Goal: Transaction & Acquisition: Obtain resource

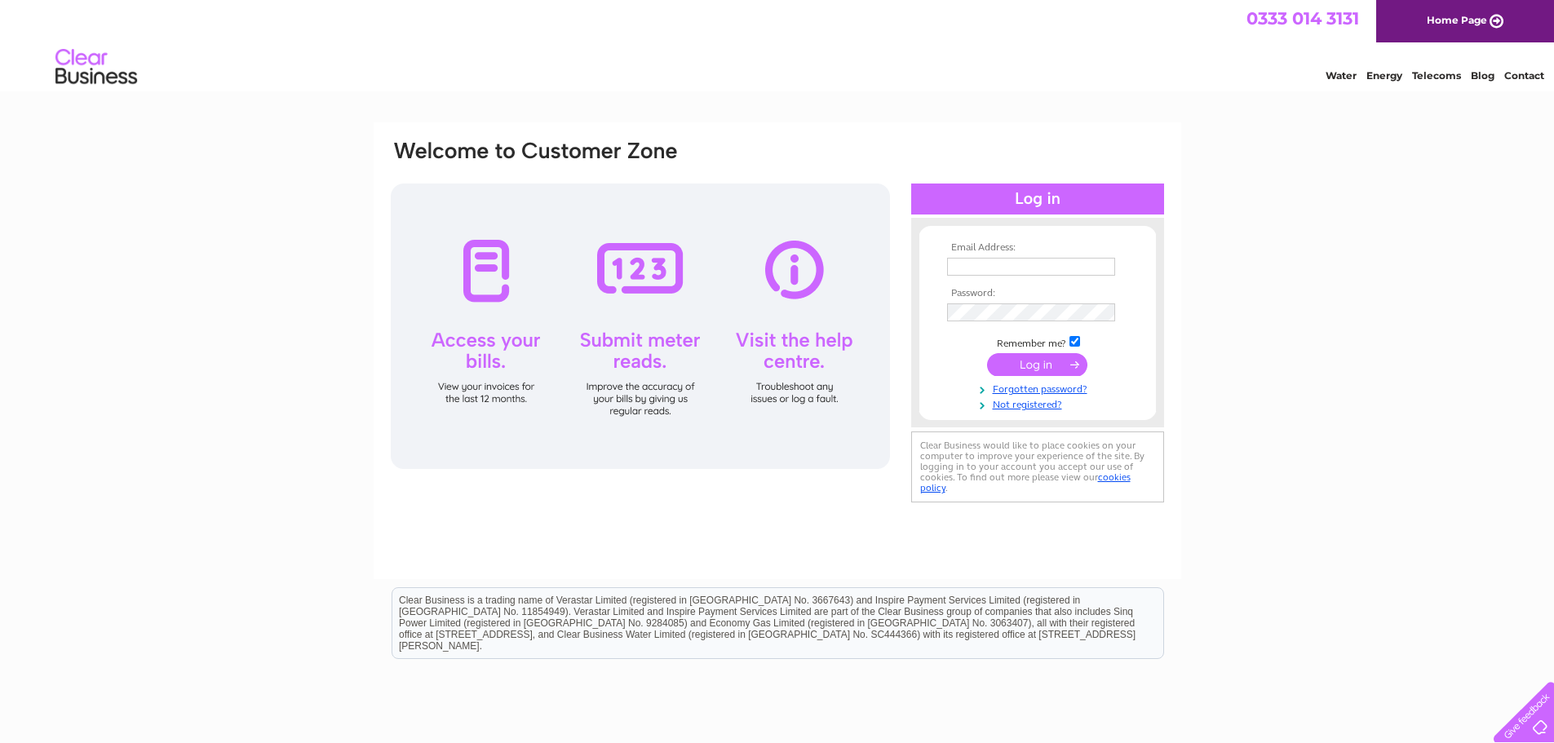
click at [999, 259] on input "text" at bounding box center [1031, 267] width 168 height 18
type input "[EMAIL_ADDRESS][DOMAIN_NAME]"
click at [987, 273] on input "[EMAIL_ADDRESS][DOMAIN_NAME]" at bounding box center [1031, 267] width 168 height 18
click at [987, 273] on input "[EMAIL_ADDRESS][DOMAIN_NAME]" at bounding box center [1032, 268] width 170 height 20
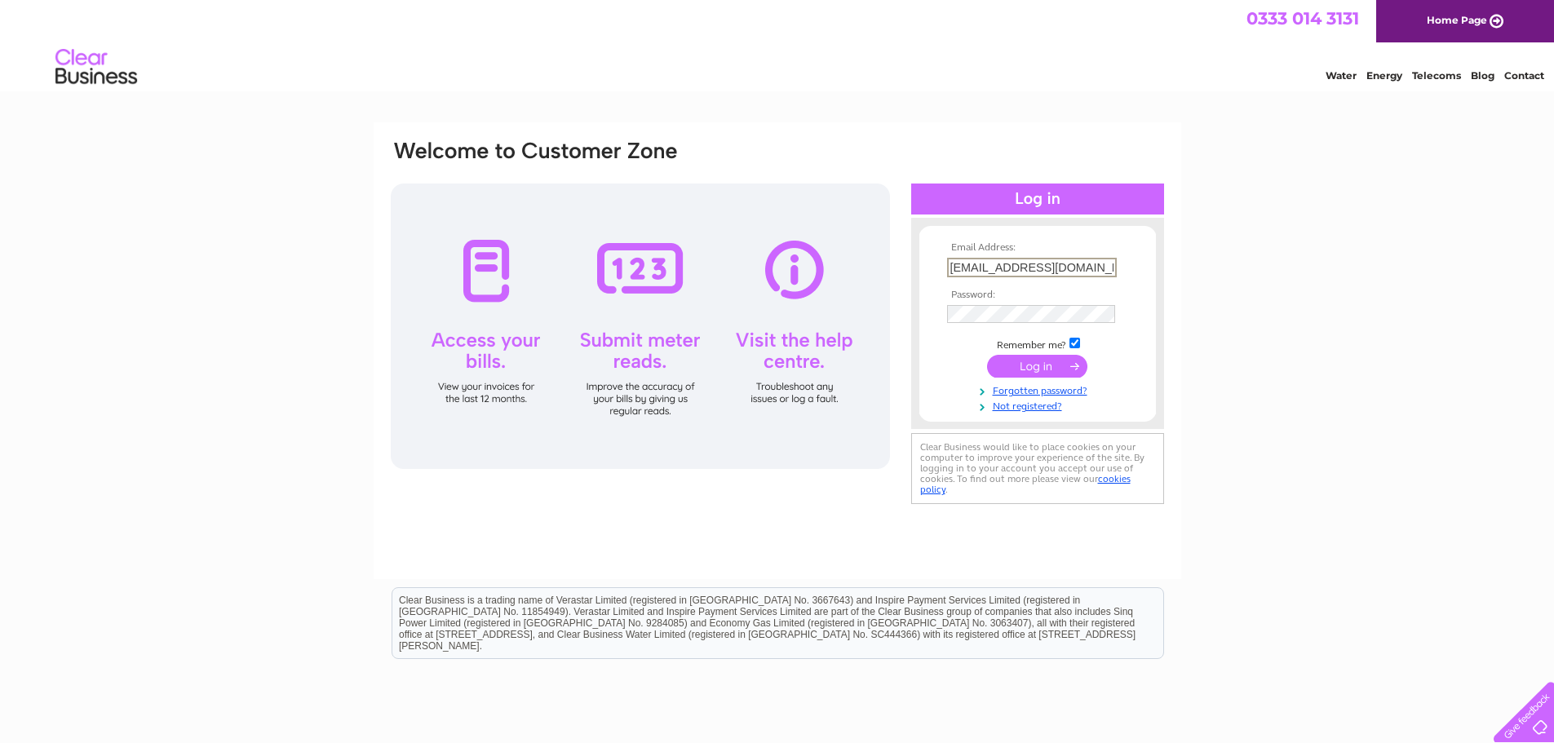
click at [987, 273] on input "[EMAIL_ADDRESS][DOMAIN_NAME]" at bounding box center [1032, 268] width 170 height 20
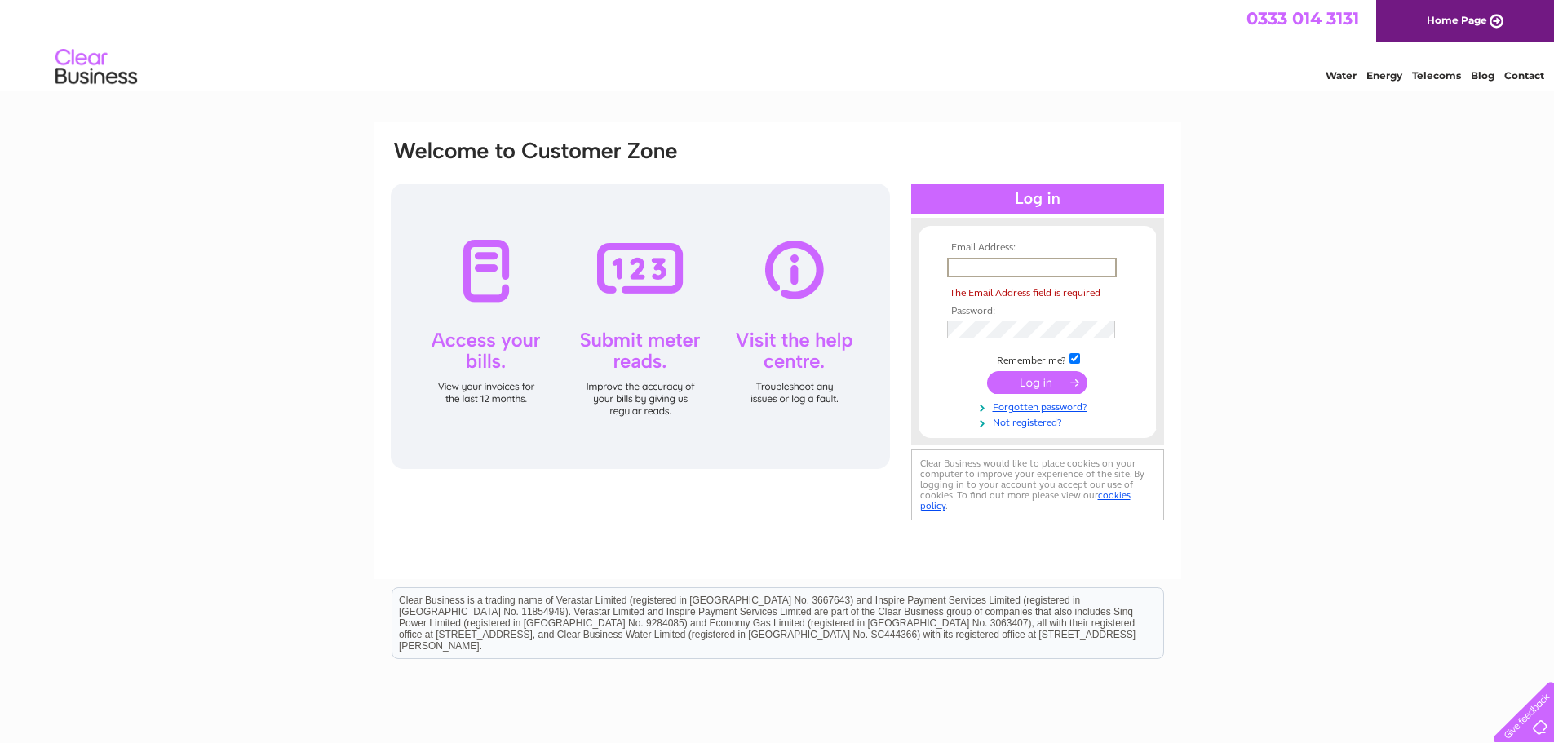
click at [991, 270] on input "text" at bounding box center [1032, 268] width 170 height 20
type input "[EMAIL_ADDRESS][DOMAIN_NAME]"
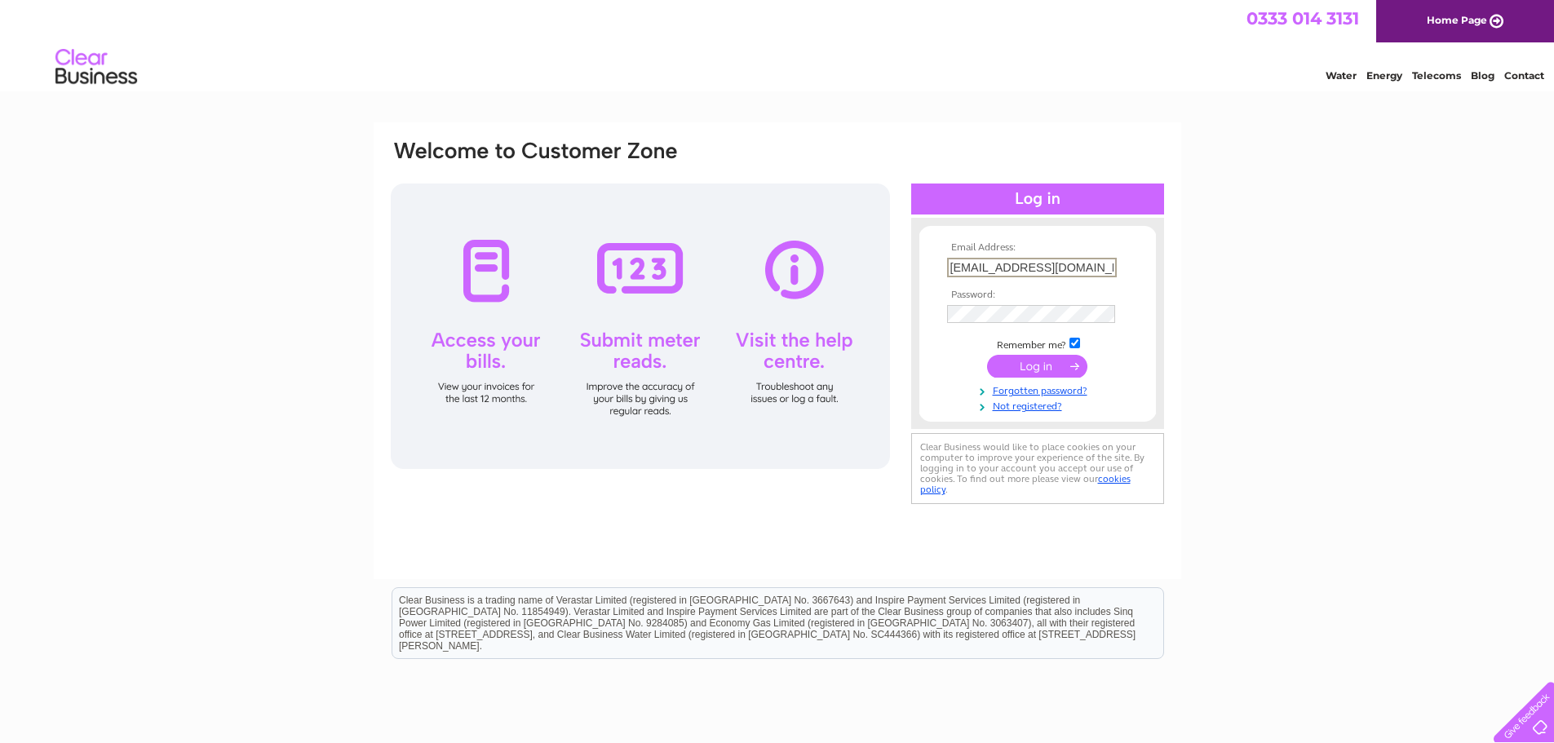
click at [986, 326] on tbody "Email Address: accounts-uk@bladnoch.com Password: Remember me?" at bounding box center [1037, 327] width 189 height 171
click at [987, 355] on input "submit" at bounding box center [1037, 366] width 100 height 23
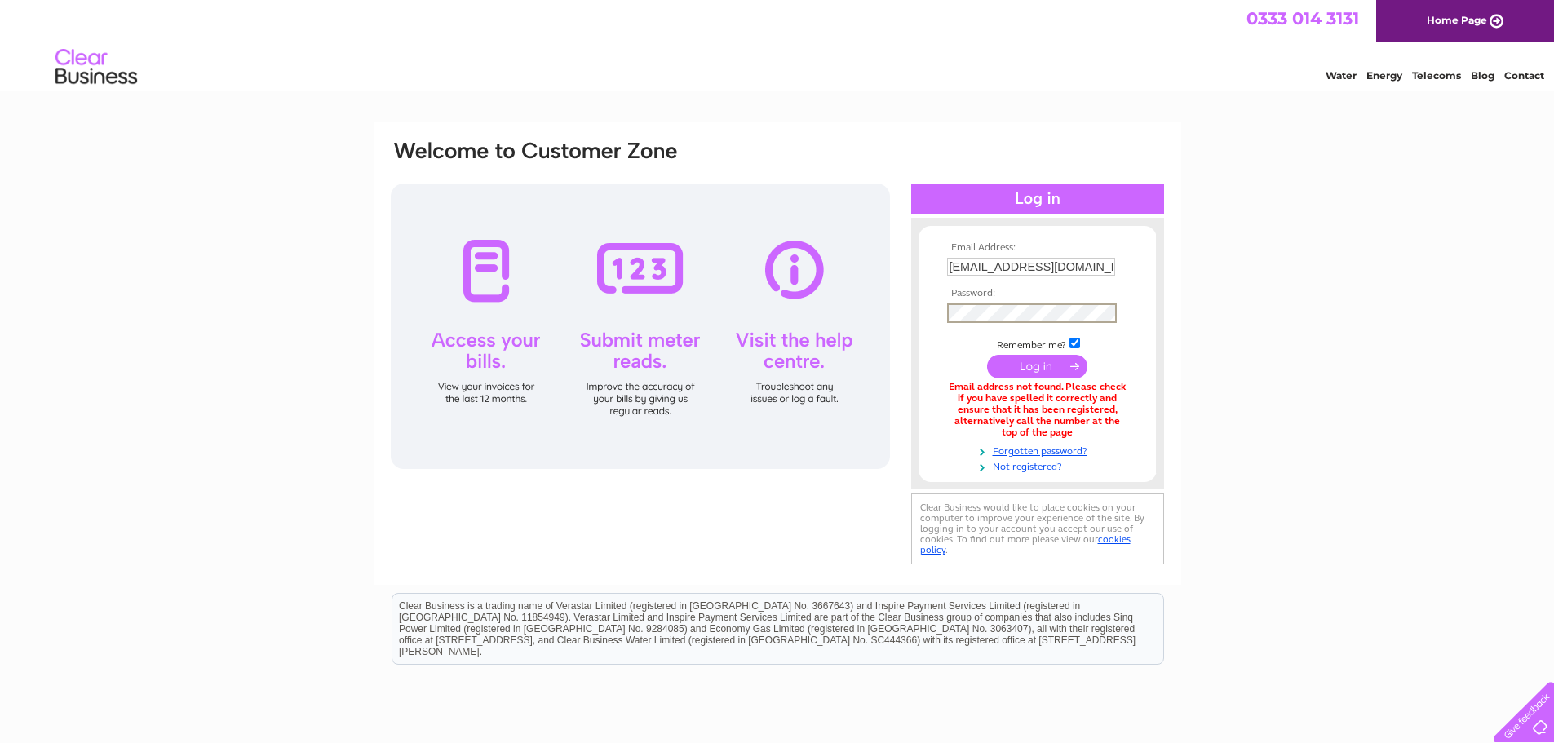
click at [987, 355] on input "submit" at bounding box center [1037, 366] width 100 height 23
click at [994, 271] on input "[EMAIL_ADDRESS][DOMAIN_NAME]" at bounding box center [1031, 267] width 168 height 18
click at [994, 271] on input "accounts-uk@bladnoch.com" at bounding box center [1032, 268] width 170 height 20
type input "mmcginn@bladnoch.com"
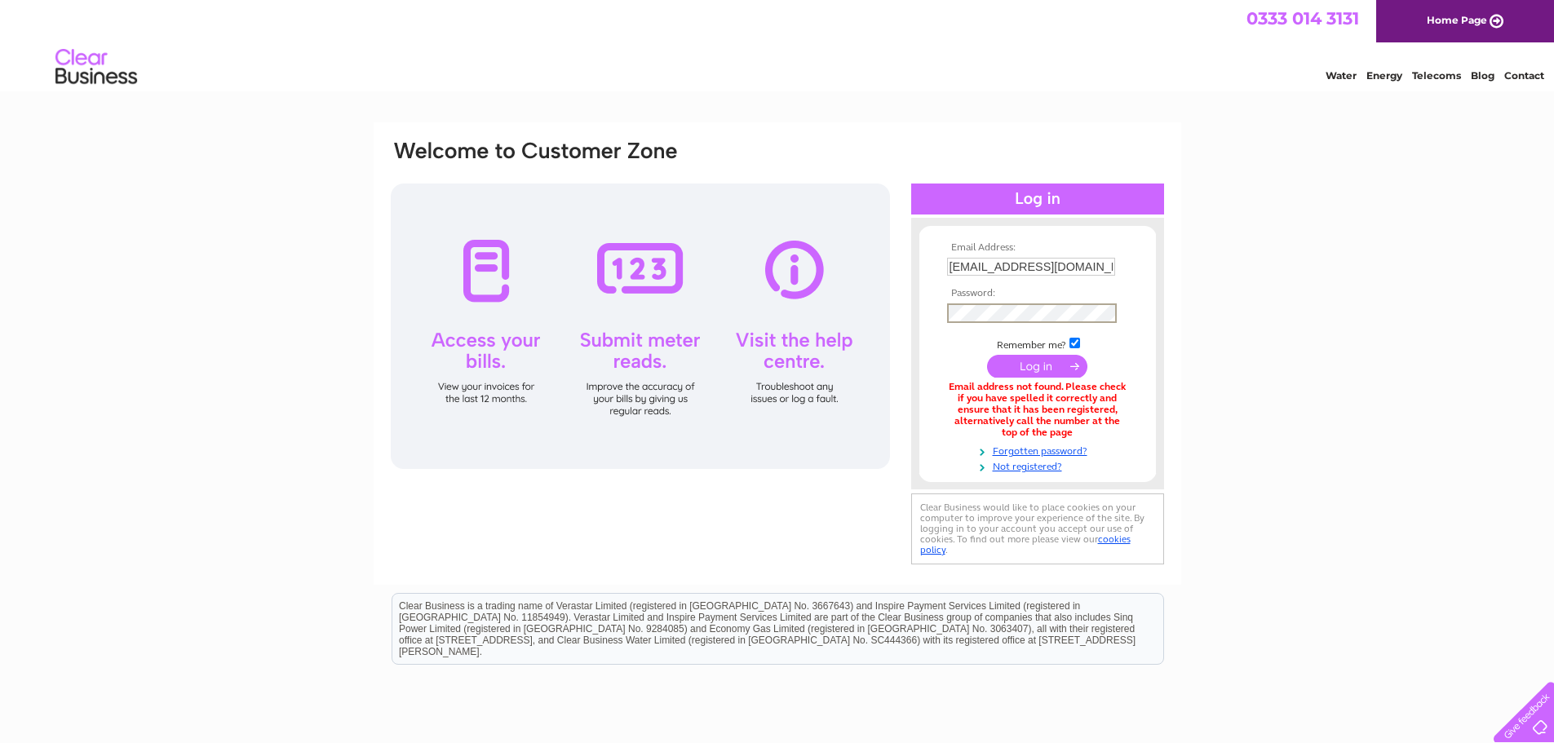
click at [987, 355] on input "submit" at bounding box center [1037, 366] width 100 height 23
click at [1057, 361] on input "submit" at bounding box center [1037, 364] width 100 height 23
click at [987, 355] on input "submit" at bounding box center [1037, 366] width 100 height 23
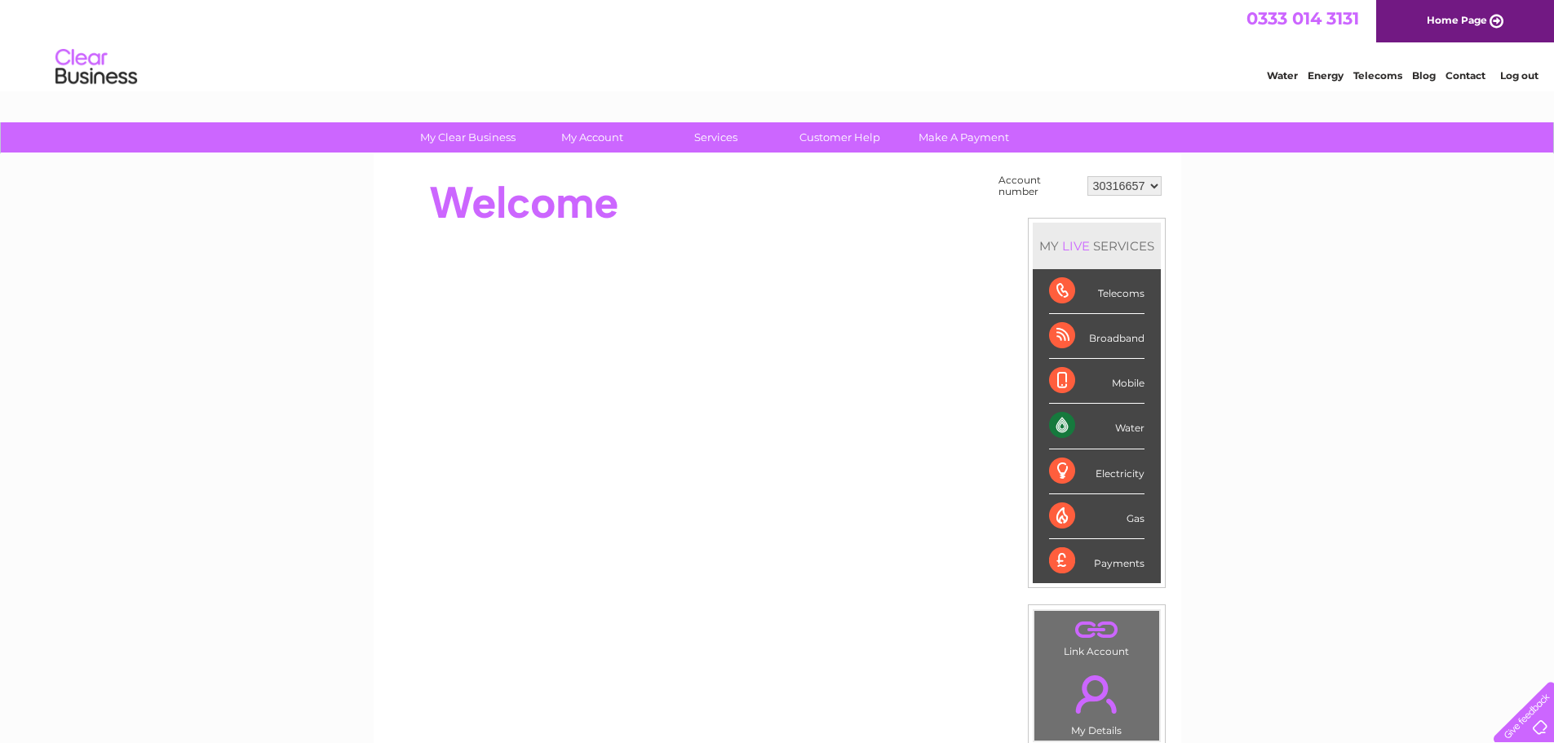
click at [1097, 186] on select "30316657" at bounding box center [1125, 186] width 74 height 20
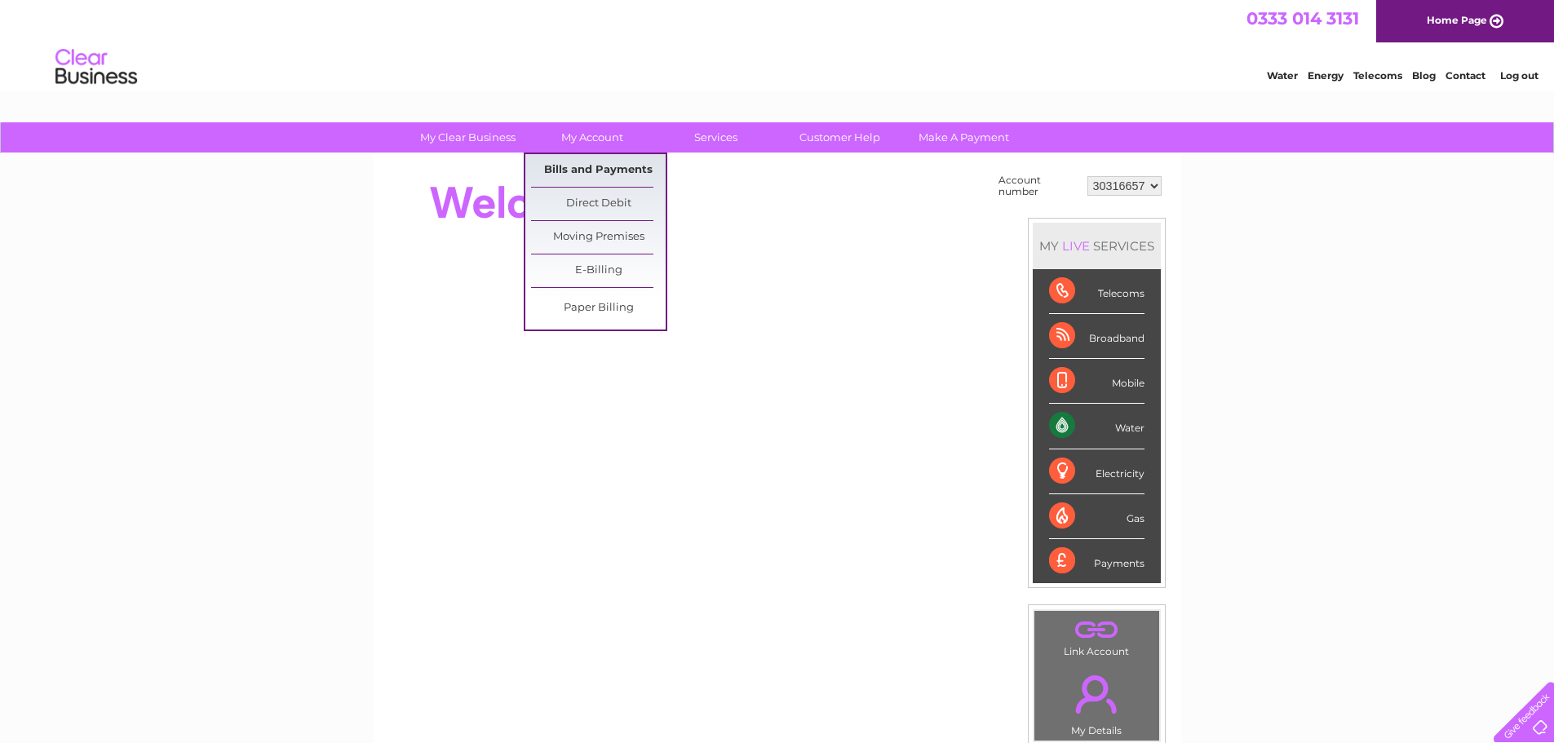
click at [587, 166] on link "Bills and Payments" at bounding box center [598, 170] width 135 height 33
click at [583, 167] on link "Bills and Payments" at bounding box center [598, 170] width 135 height 33
click at [624, 162] on link "Bills and Payments" at bounding box center [598, 170] width 135 height 33
click at [605, 170] on link "Bills and Payments" at bounding box center [598, 170] width 135 height 33
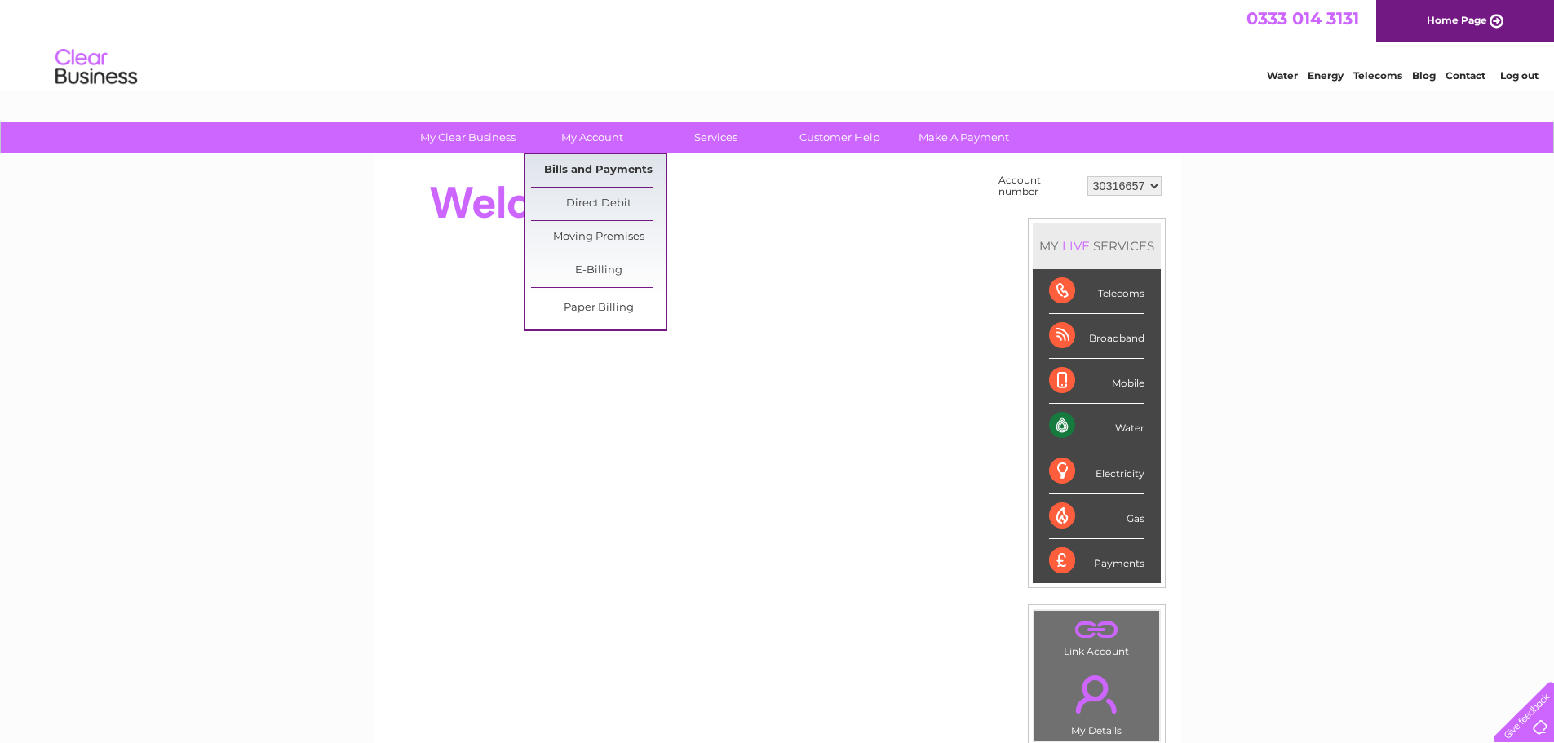
click at [605, 170] on link "Bills and Payments" at bounding box center [598, 170] width 135 height 33
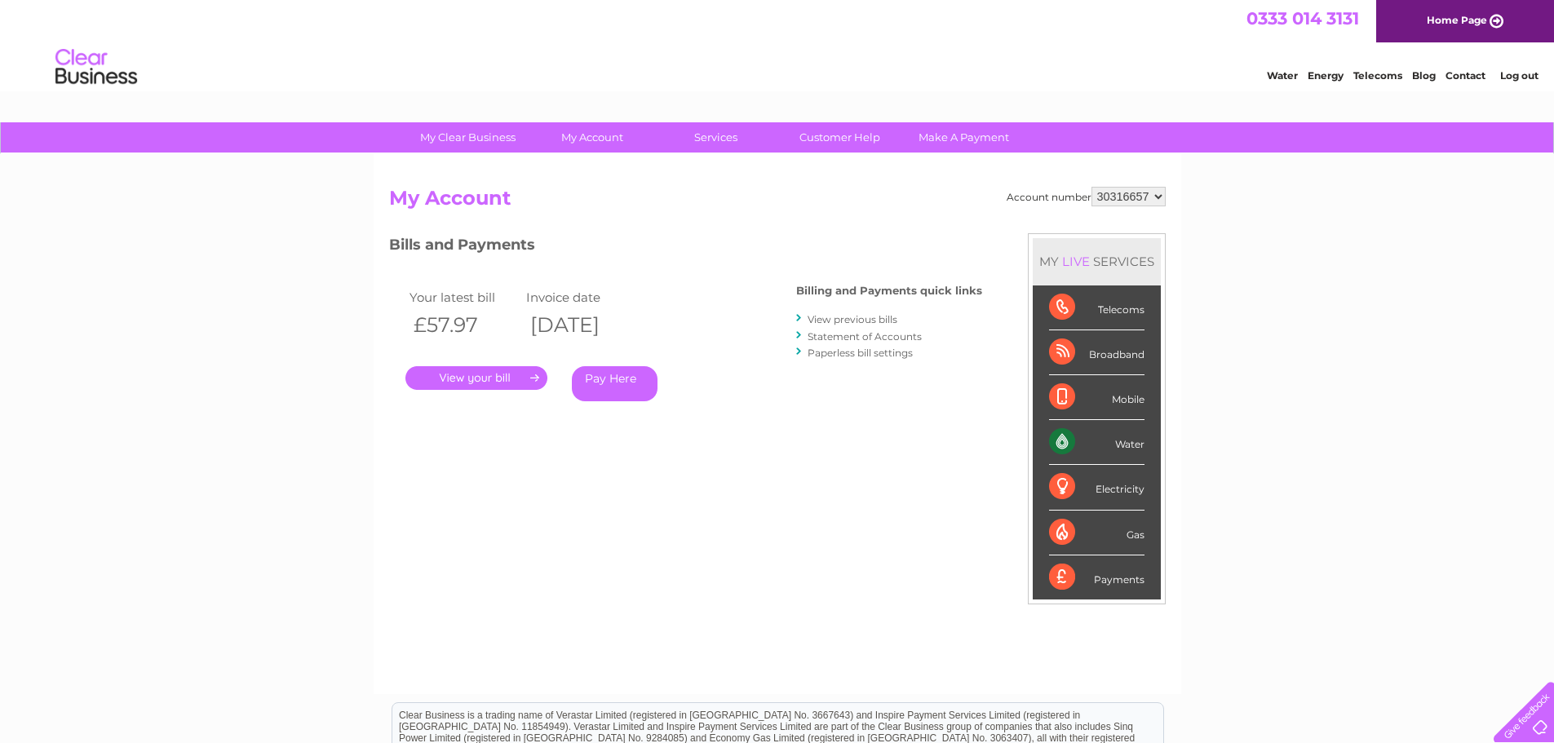
click at [494, 380] on link "." at bounding box center [476, 378] width 142 height 24
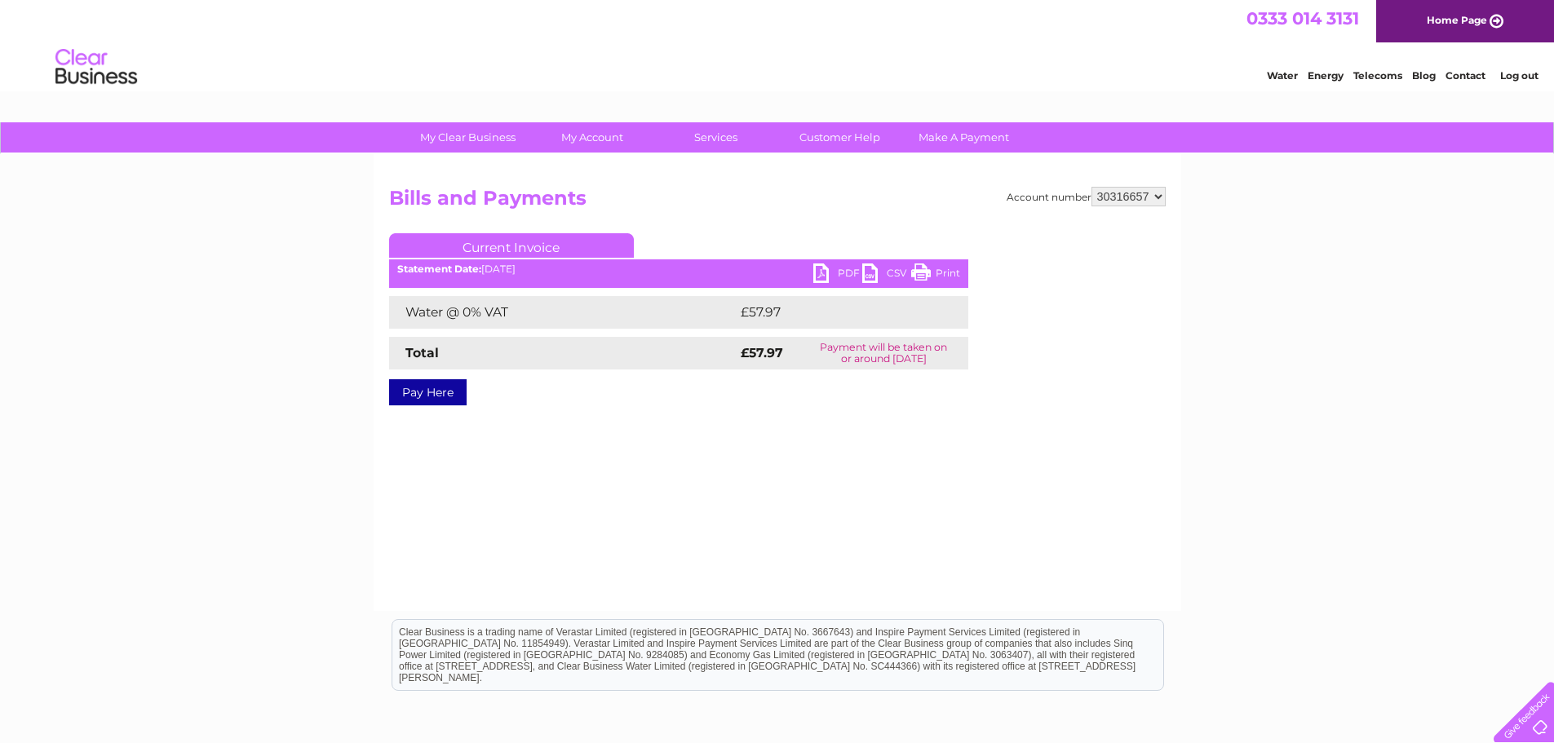
click at [837, 271] on link "PDF" at bounding box center [837, 276] width 49 height 24
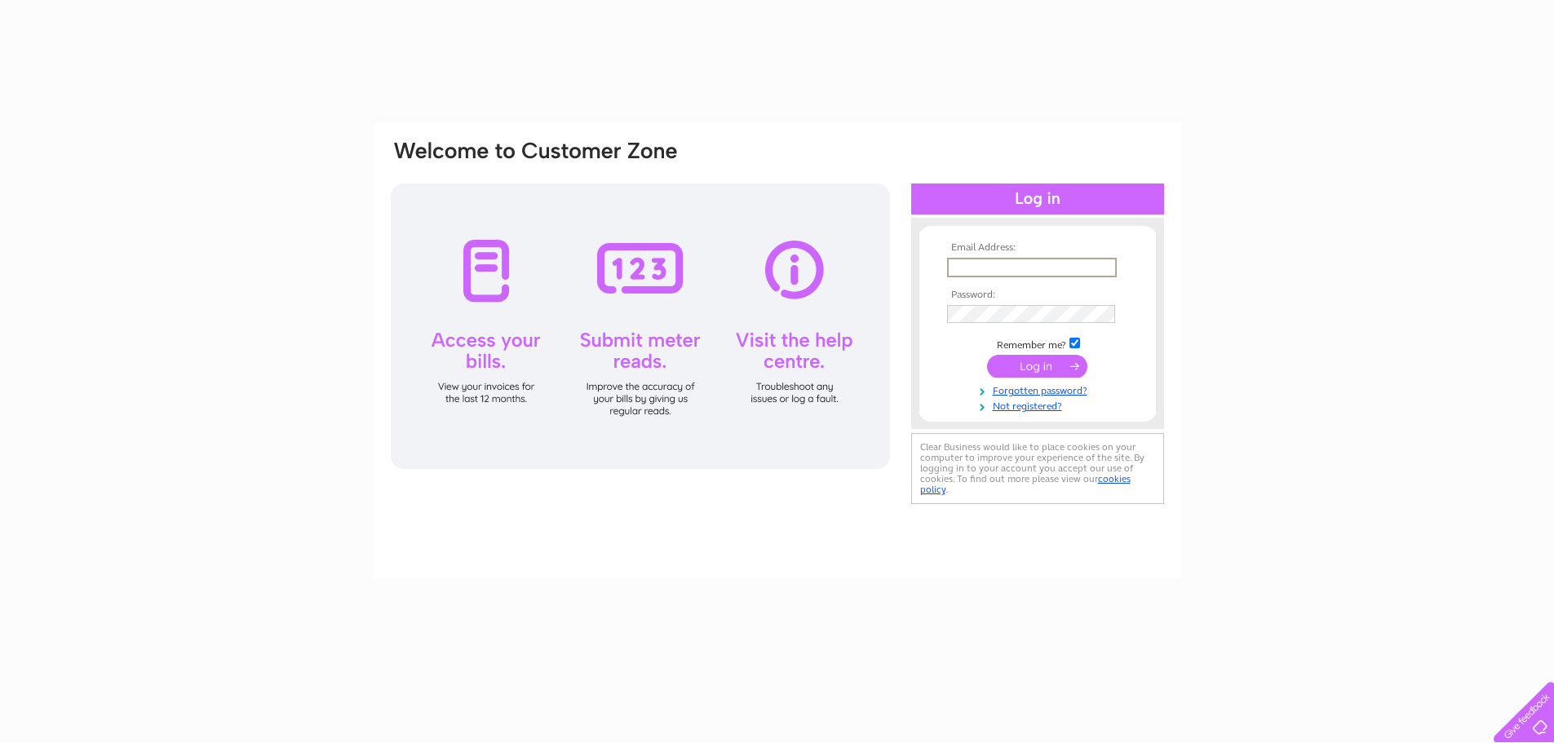
click at [1074, 269] on input "text" at bounding box center [1032, 268] width 170 height 20
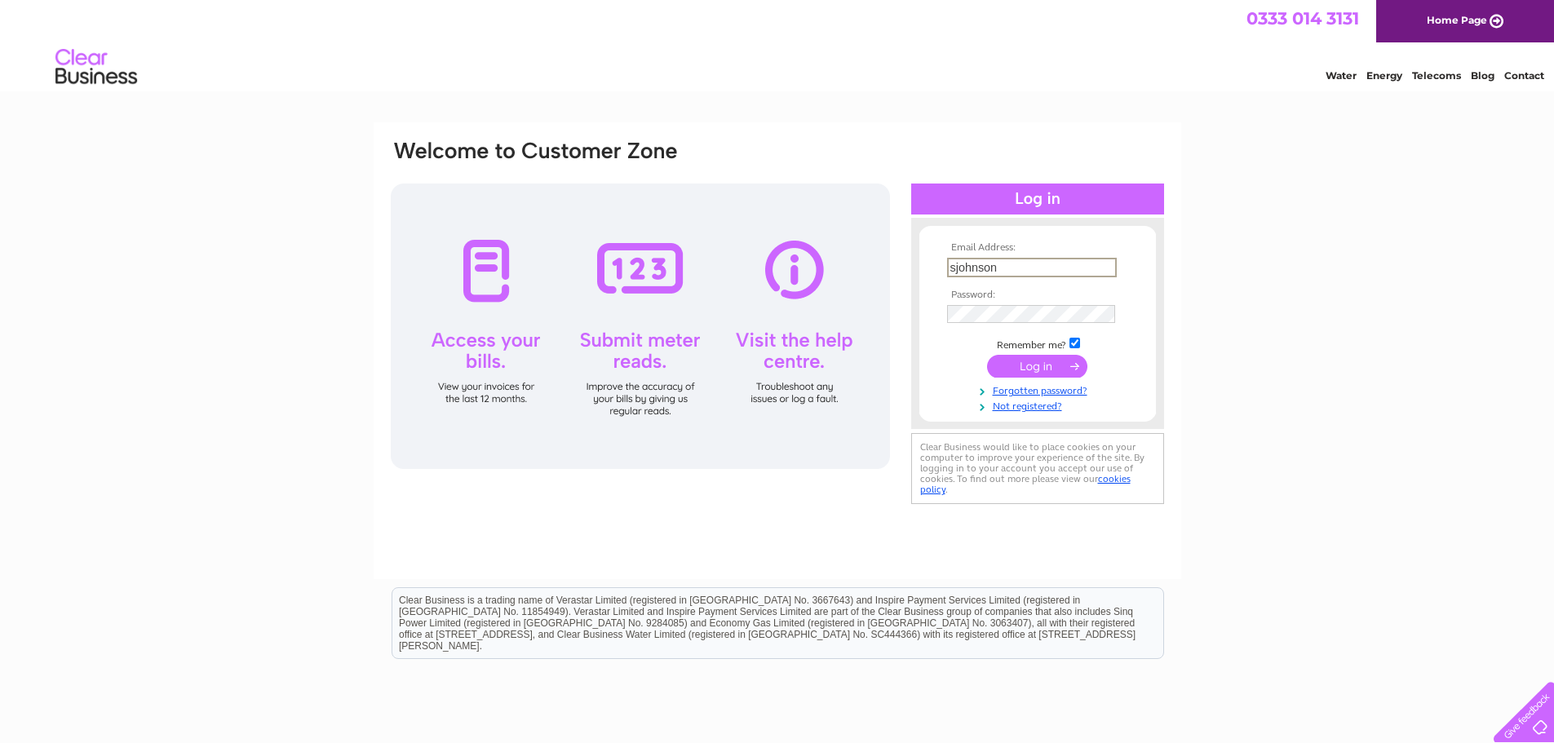
type input "sjohnson@bladnoch.com"
click at [987, 355] on input "submit" at bounding box center [1037, 366] width 100 height 23
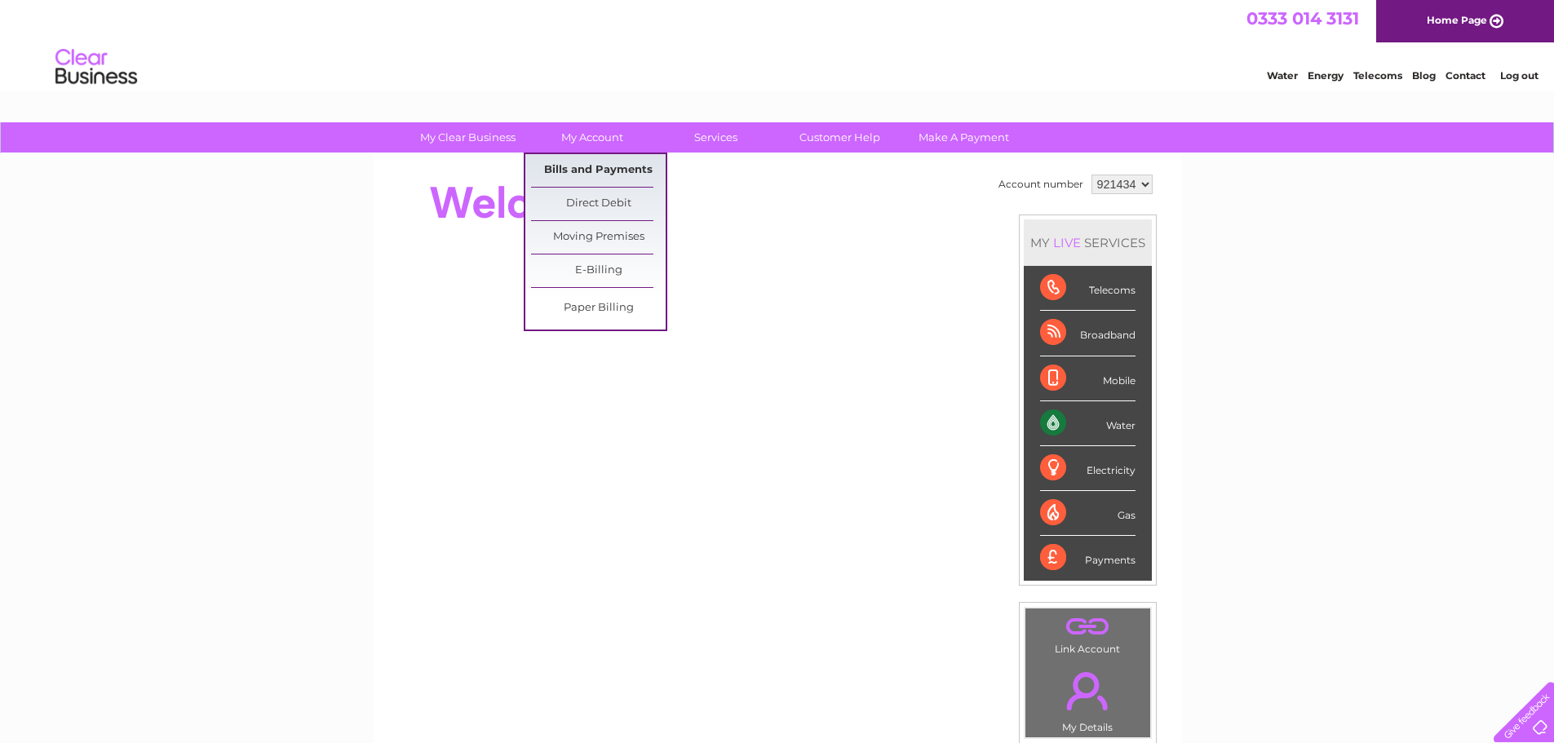
click at [609, 169] on link "Bills and Payments" at bounding box center [598, 170] width 135 height 33
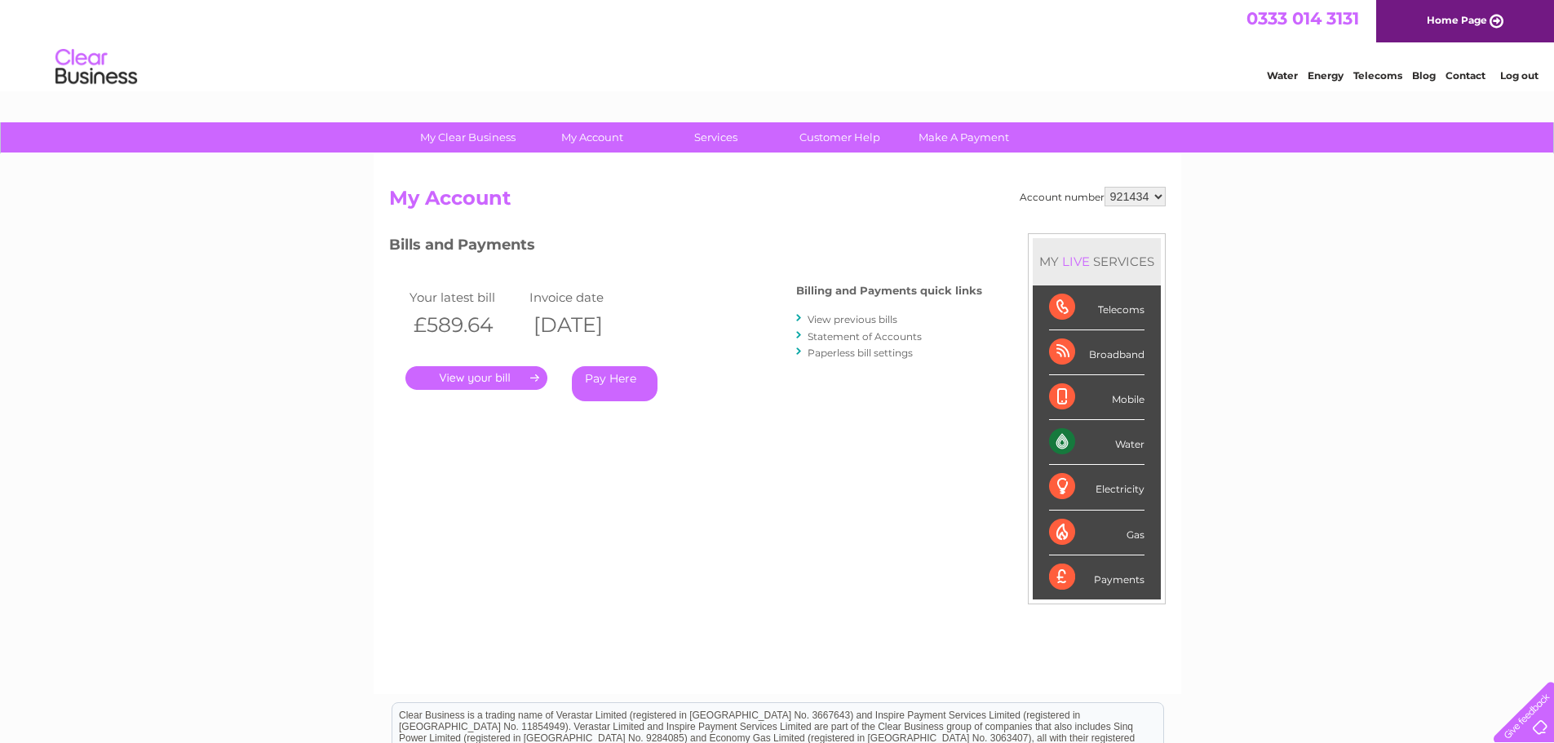
click at [507, 374] on link "." at bounding box center [476, 378] width 142 height 24
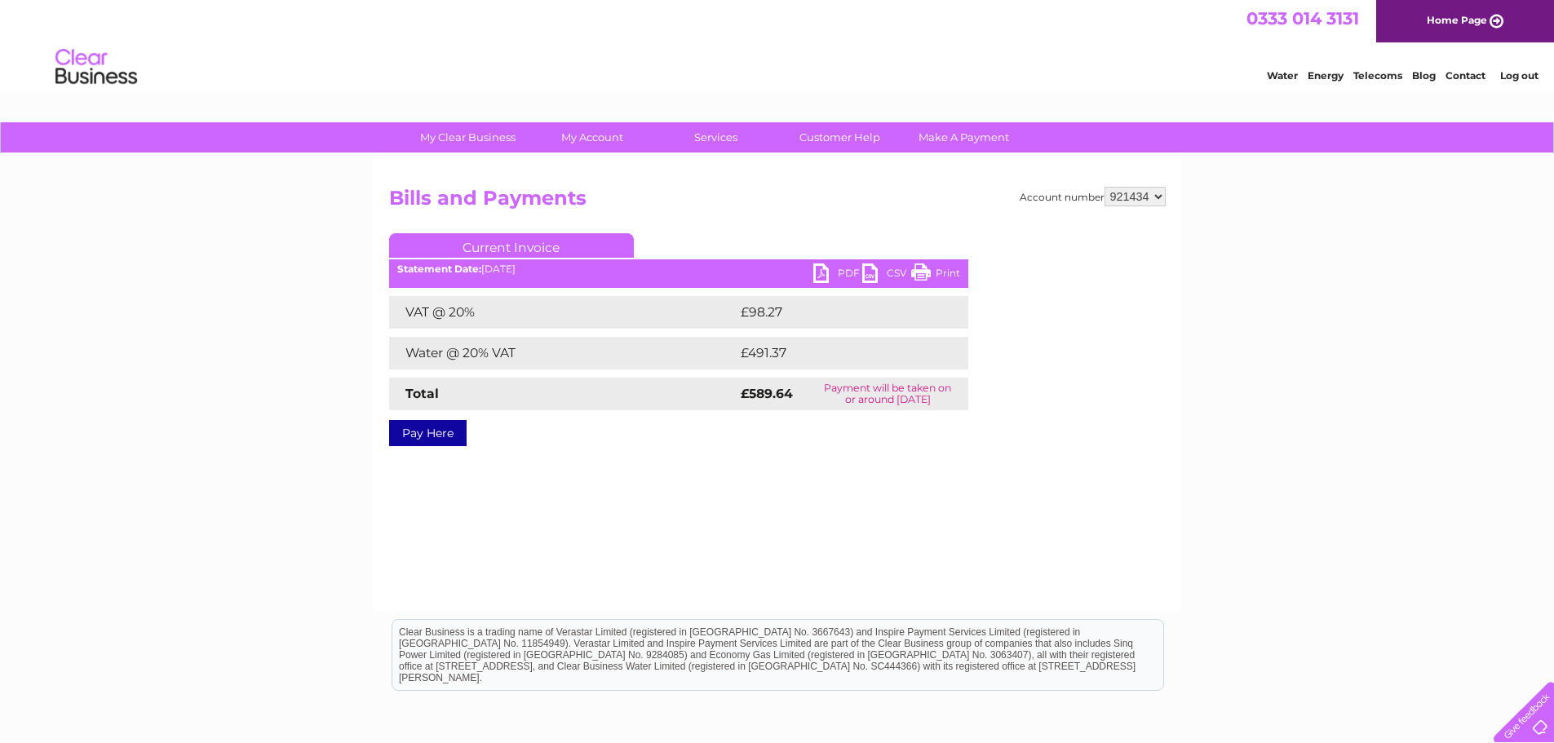
click at [844, 270] on link "PDF" at bounding box center [837, 276] width 49 height 24
